Goal: Go to known website: Go to known website

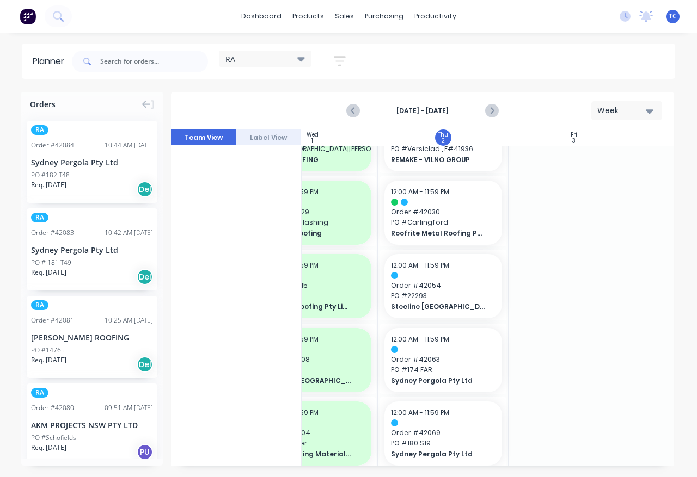
scroll to position [413, 446]
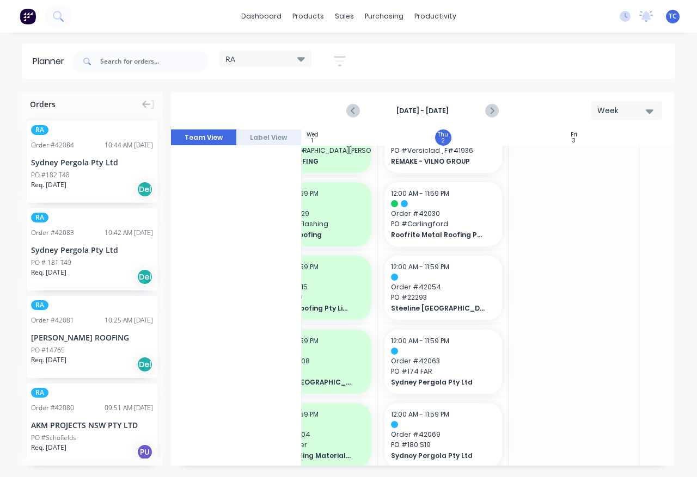
click at [452, 208] on div "12:00 AM - 11:59 PM Order # 42030 PO # Carlingford Roofrite Metal Roofing Pty L…" at bounding box center [443, 214] width 118 height 64
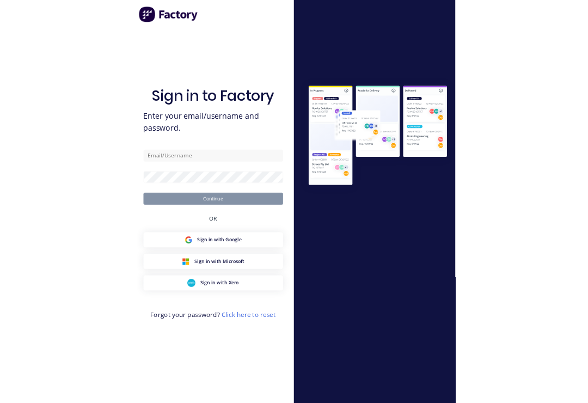
scroll to position [17, 0]
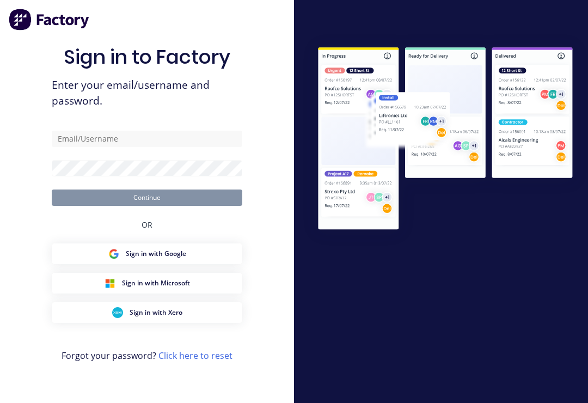
click at [98, 259] on button "Sign in with Google" at bounding box center [147, 253] width 190 height 21
